Goal: Information Seeking & Learning: Learn about a topic

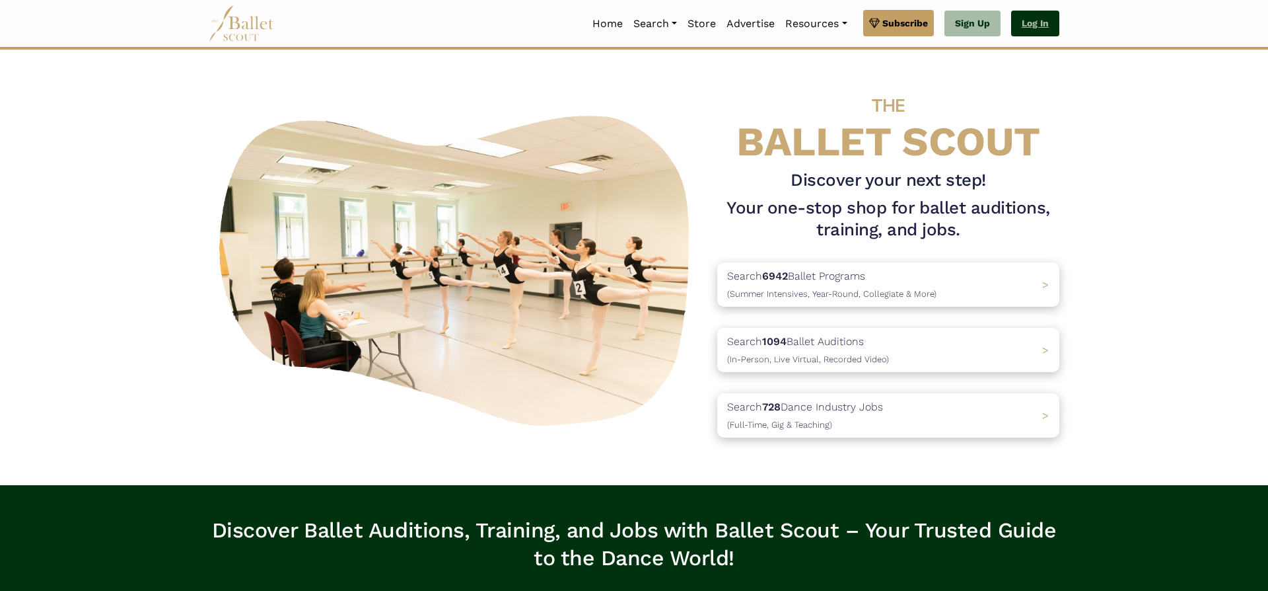
click at [1031, 30] on link "Log In" at bounding box center [1035, 24] width 48 height 26
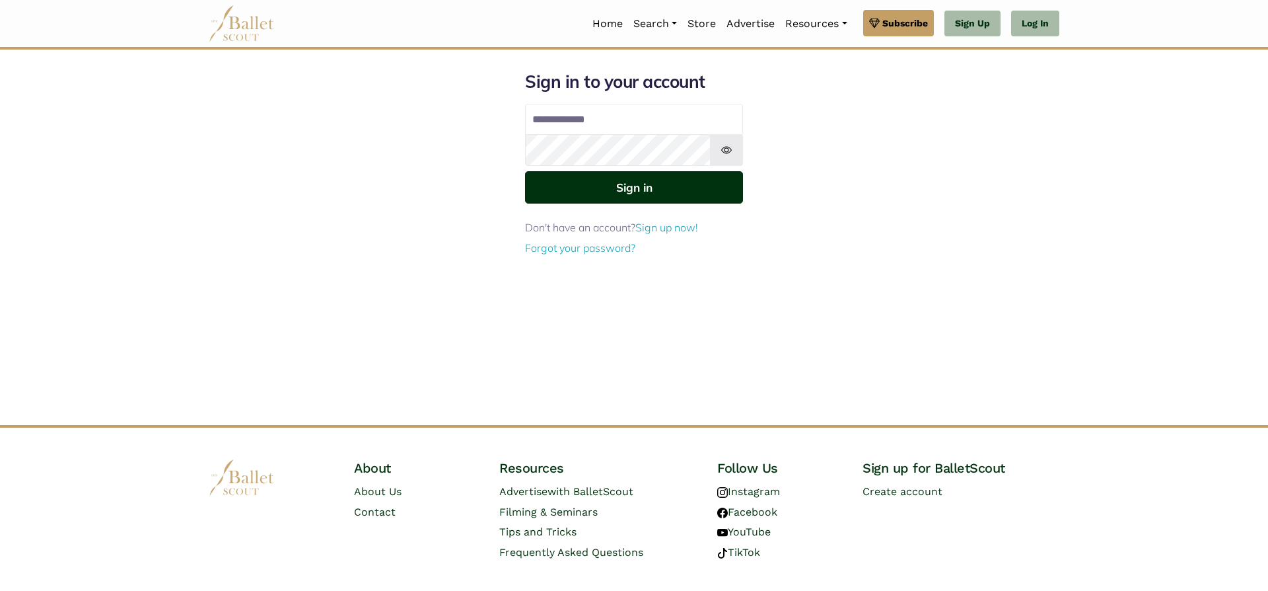
type input "**********"
click at [676, 179] on button "Sign in" at bounding box center [634, 187] width 218 height 32
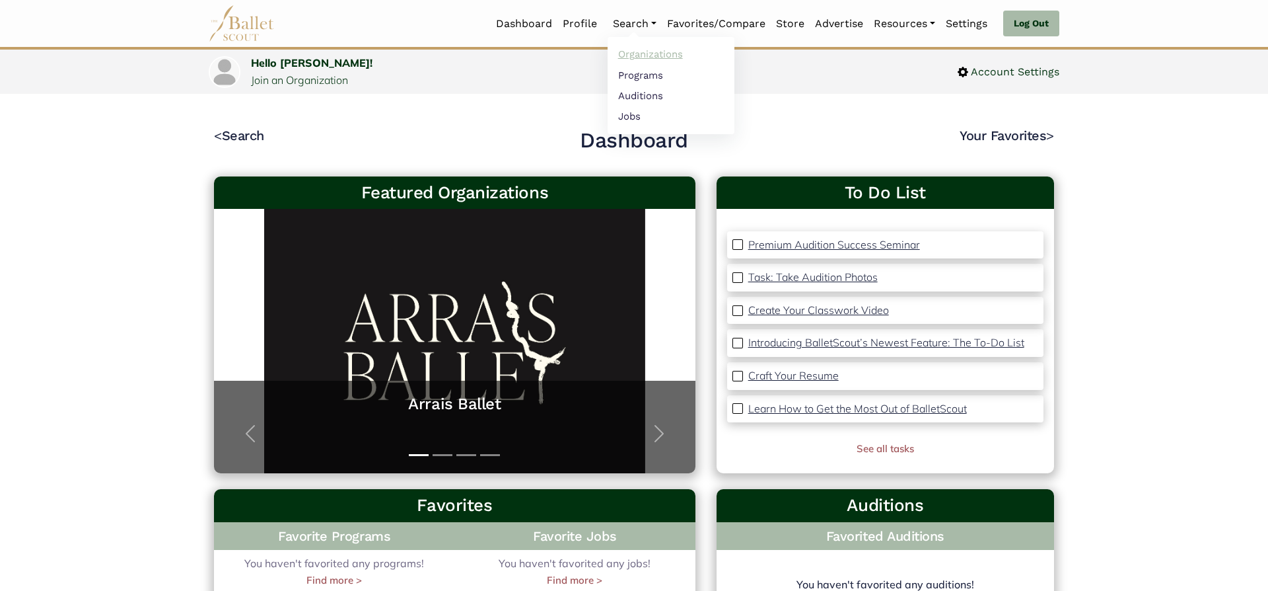
click at [658, 55] on link "Organizations" at bounding box center [671, 54] width 127 height 20
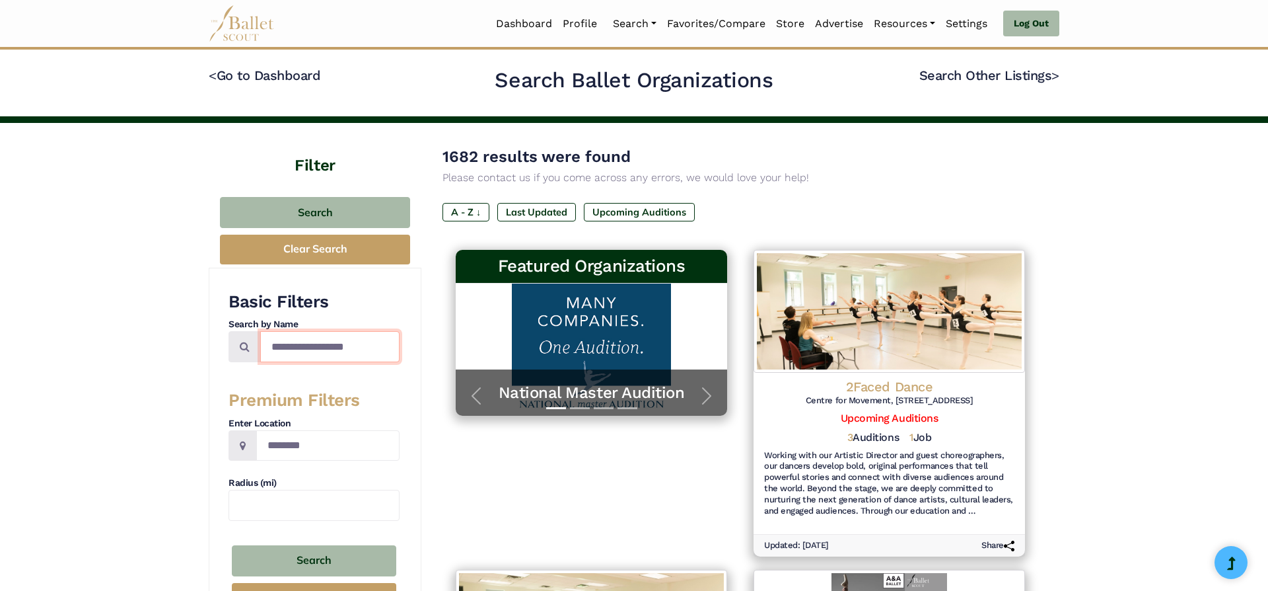
click at [312, 354] on input "Search by names..." at bounding box center [329, 346] width 139 height 31
type input "**********"
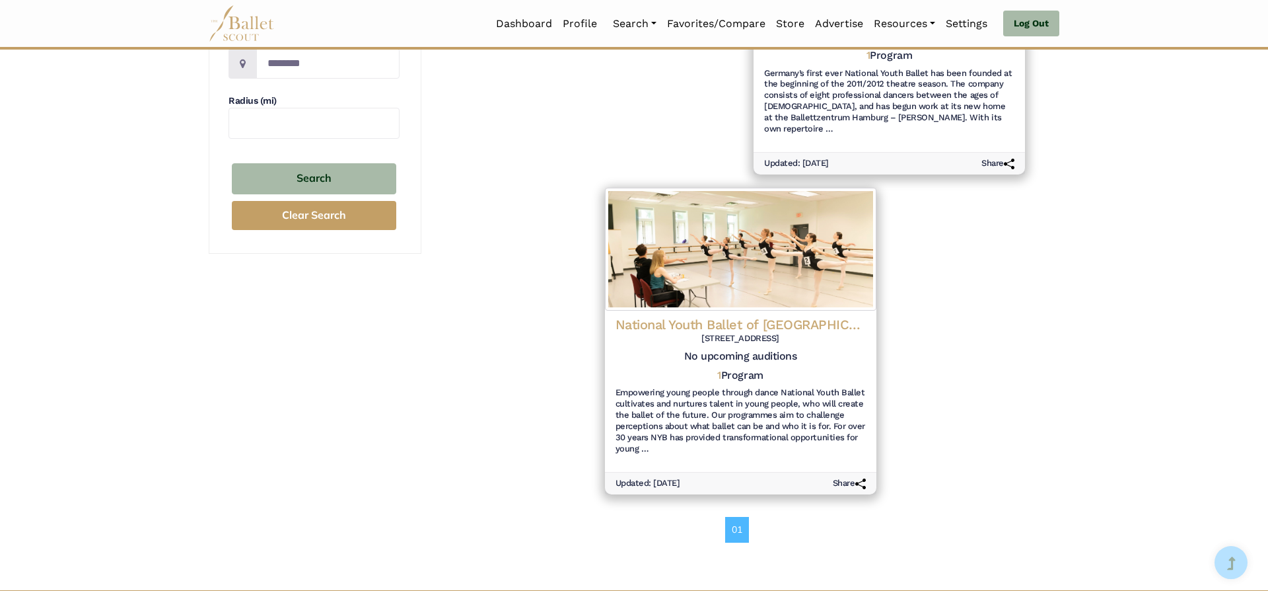
scroll to position [383, 0]
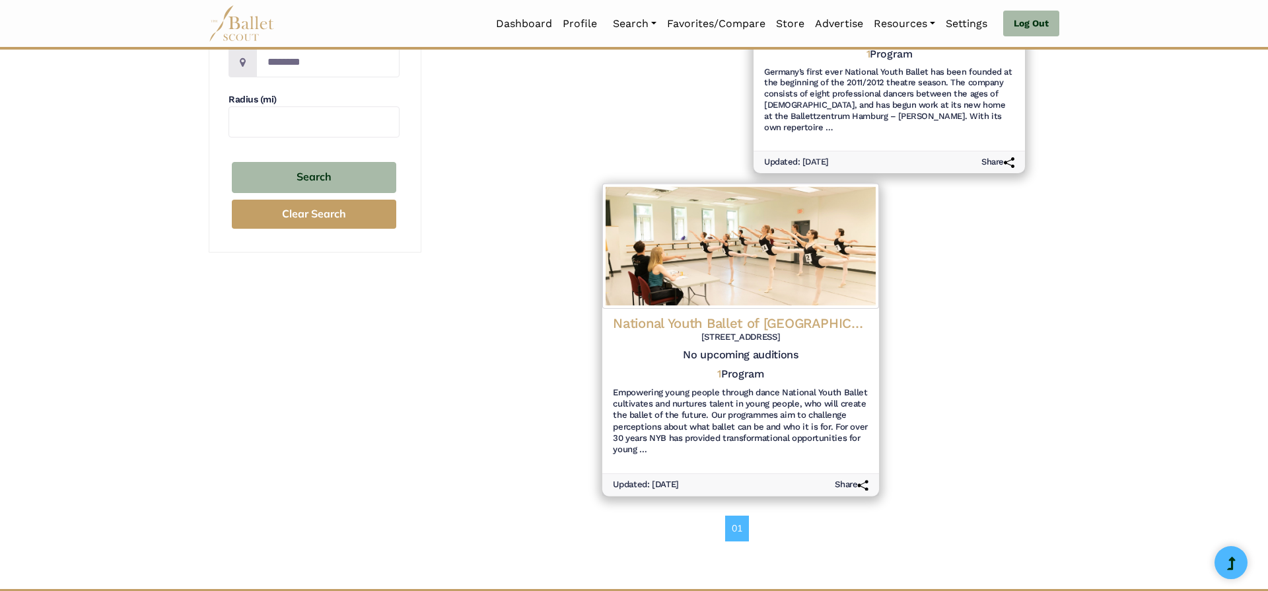
click at [788, 317] on h4 "National Youth Ballet of [GEOGRAPHIC_DATA]" at bounding box center [741, 323] width 256 height 18
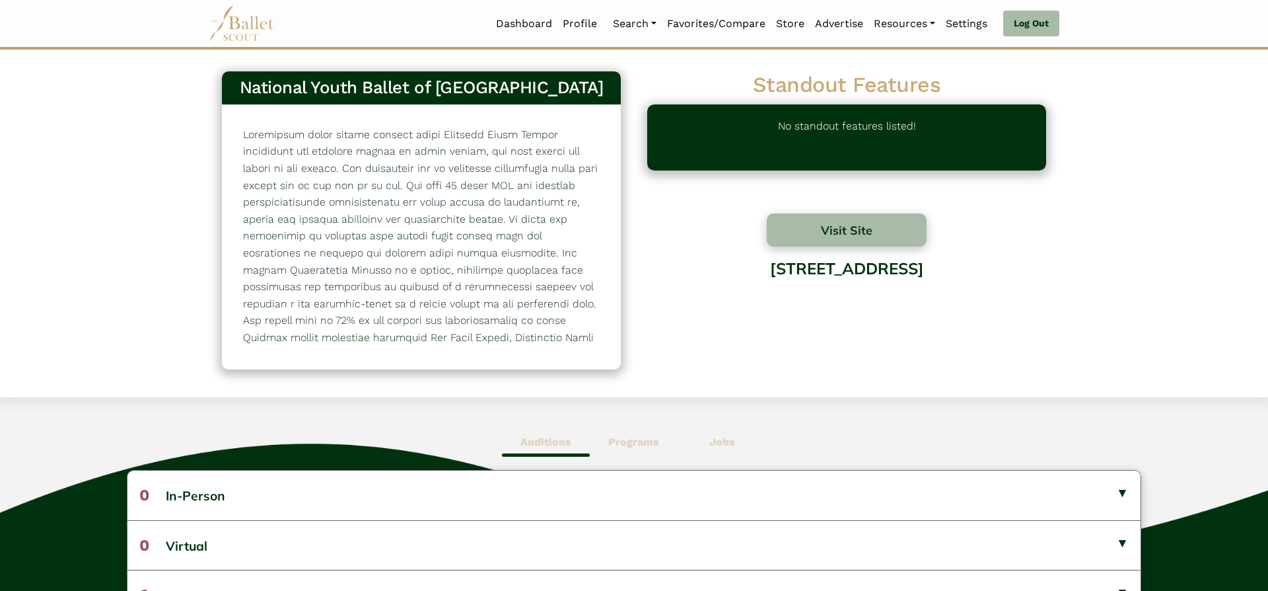
click at [649, 434] on span "Programs" at bounding box center [634, 442] width 88 height 30
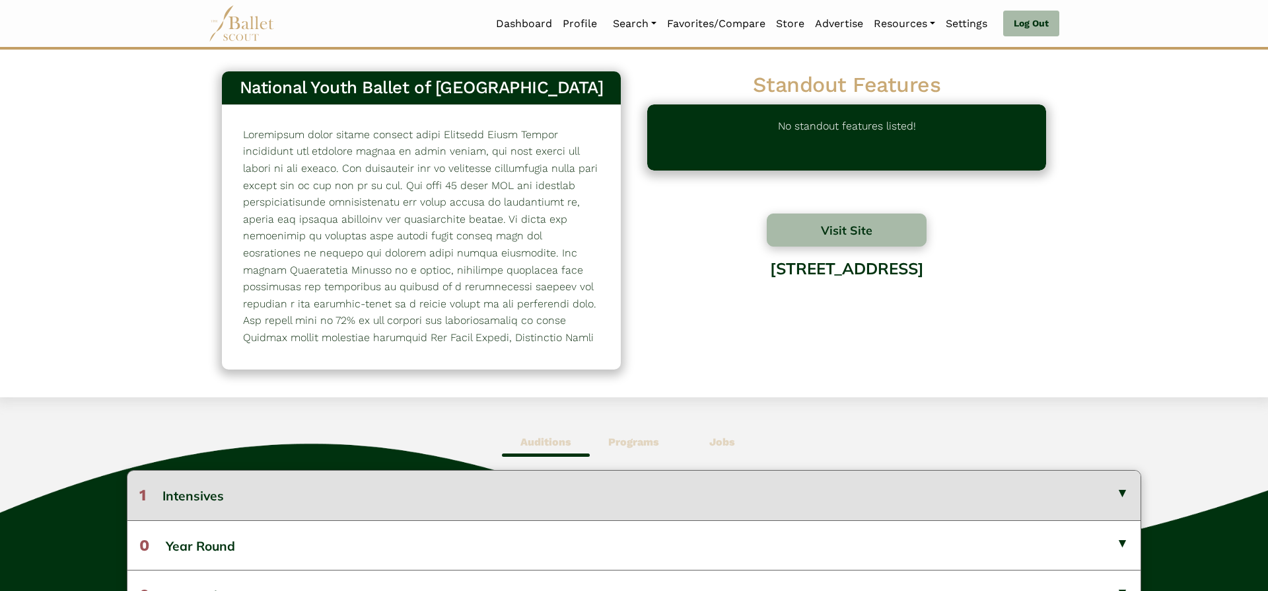
click at [682, 496] on button "1 Intensives" at bounding box center [634, 494] width 1013 height 49
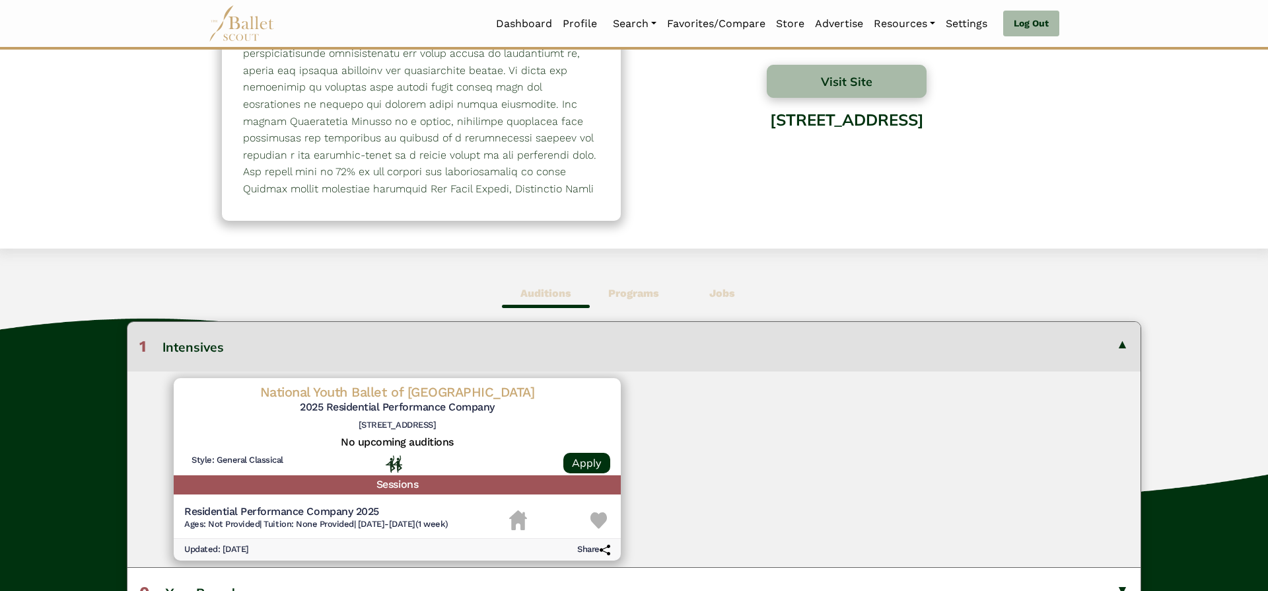
scroll to position [152, 0]
